Goal: Task Accomplishment & Management: Manage account settings

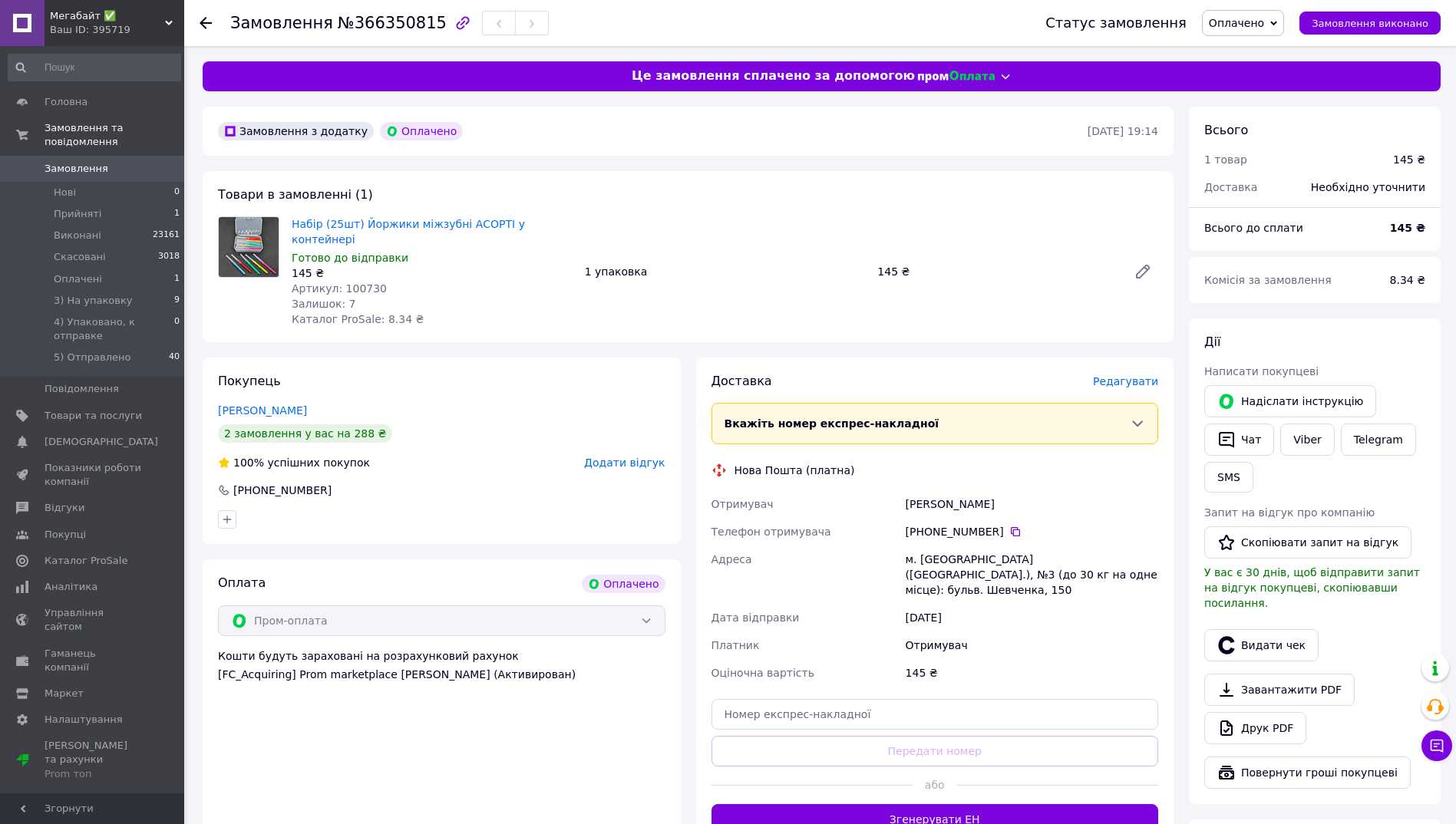
click at [382, 20] on span "№366350815" at bounding box center [392, 23] width 109 height 18
copy span "366350815"
click at [1259, 28] on span "Оплачено" at bounding box center [1237, 23] width 55 height 13
click at [1264, 126] on li "3) На упаковку" at bounding box center [1277, 123] width 149 height 23
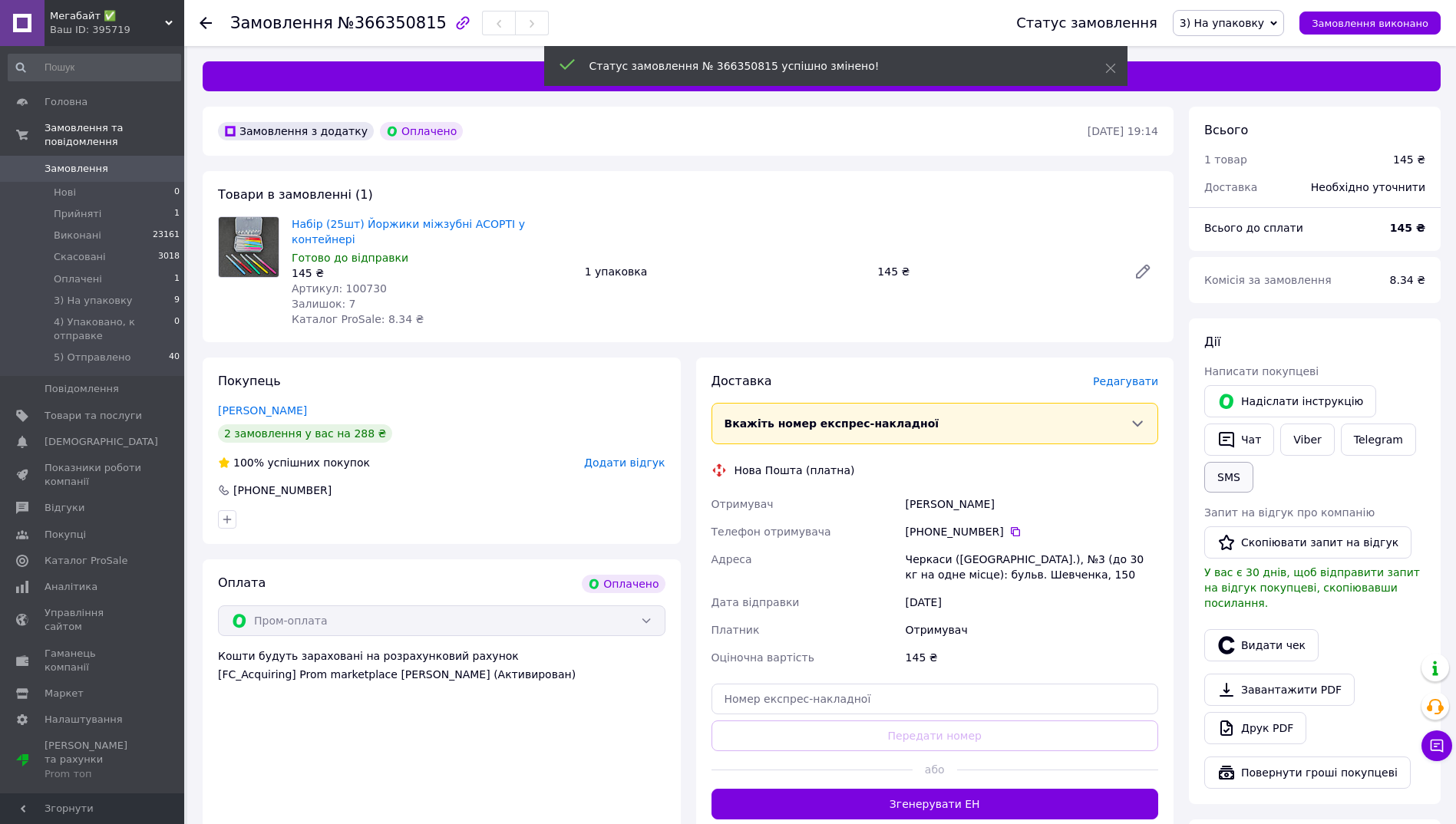
click at [1220, 480] on button "SMS" at bounding box center [1229, 477] width 49 height 31
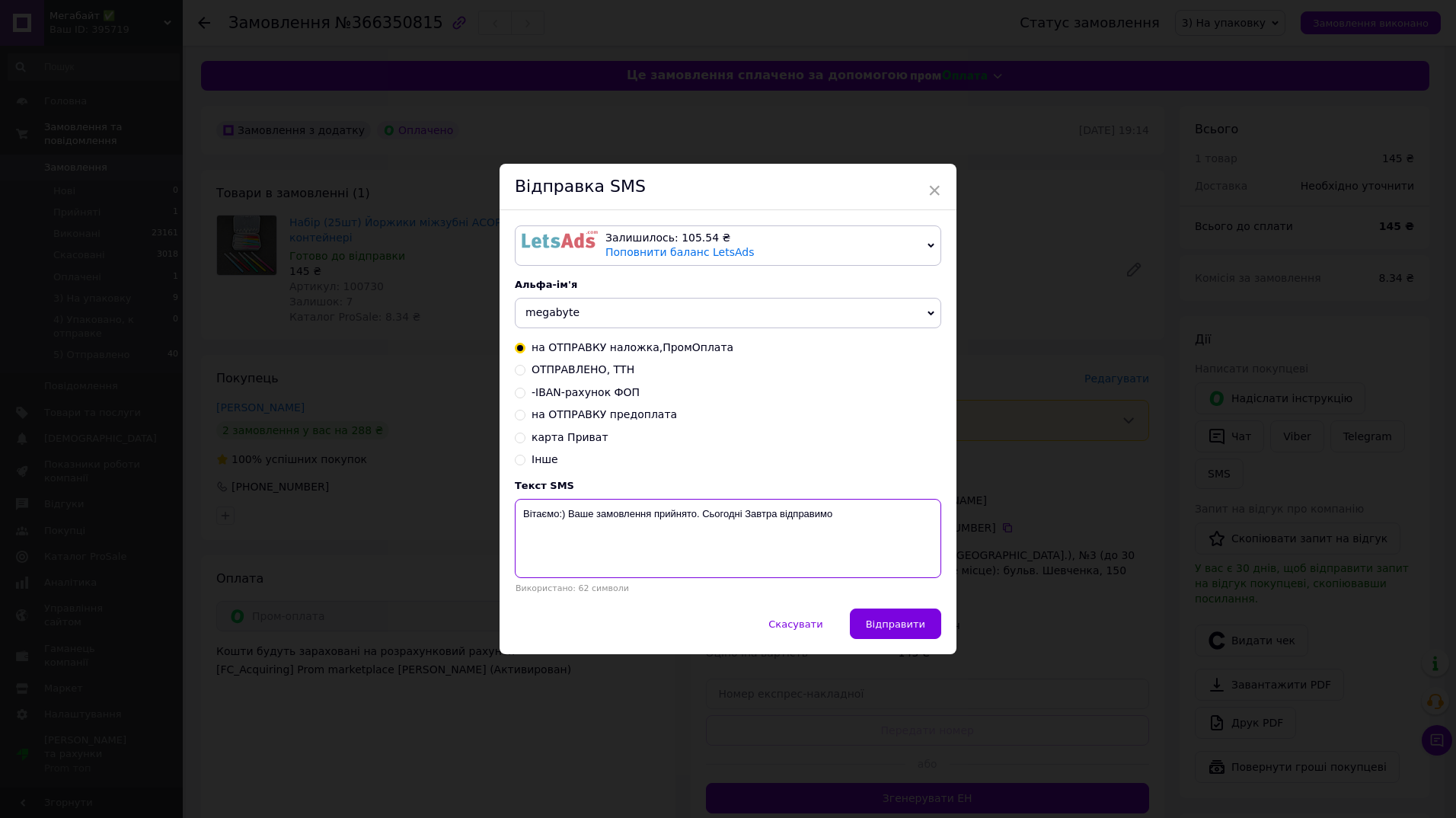
click at [652, 517] on textarea "Вітаємо:) Ваше замовлення прийнято. Сьогодні Завтра відправимо" at bounding box center [728, 539] width 427 height 80
paste textarea "366350815"
click at [795, 517] on textarea "Вітаємо:) Ваше замовлення 366350815 прийнято. Сьогодні Завтра відправимо" at bounding box center [728, 539] width 427 height 80
type textarea "Вітаємо:) Ваше замовлення 366350815 прийнято. Завтра відправимо"
click at [891, 637] on button "Відправити" at bounding box center [895, 624] width 91 height 30
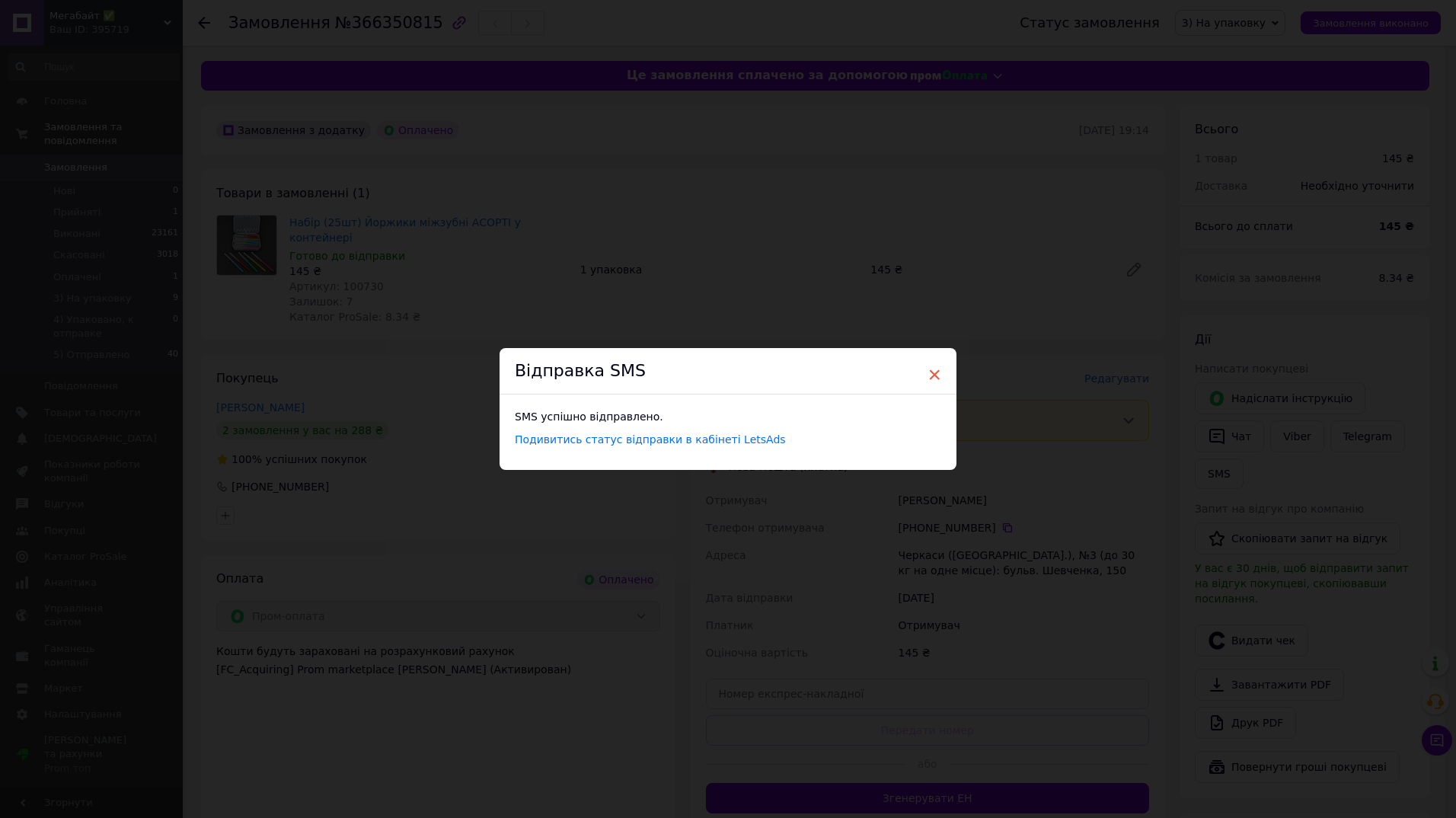
click at [935, 373] on span "×" at bounding box center [935, 375] width 14 height 26
